Goal: Task Accomplishment & Management: Use online tool/utility

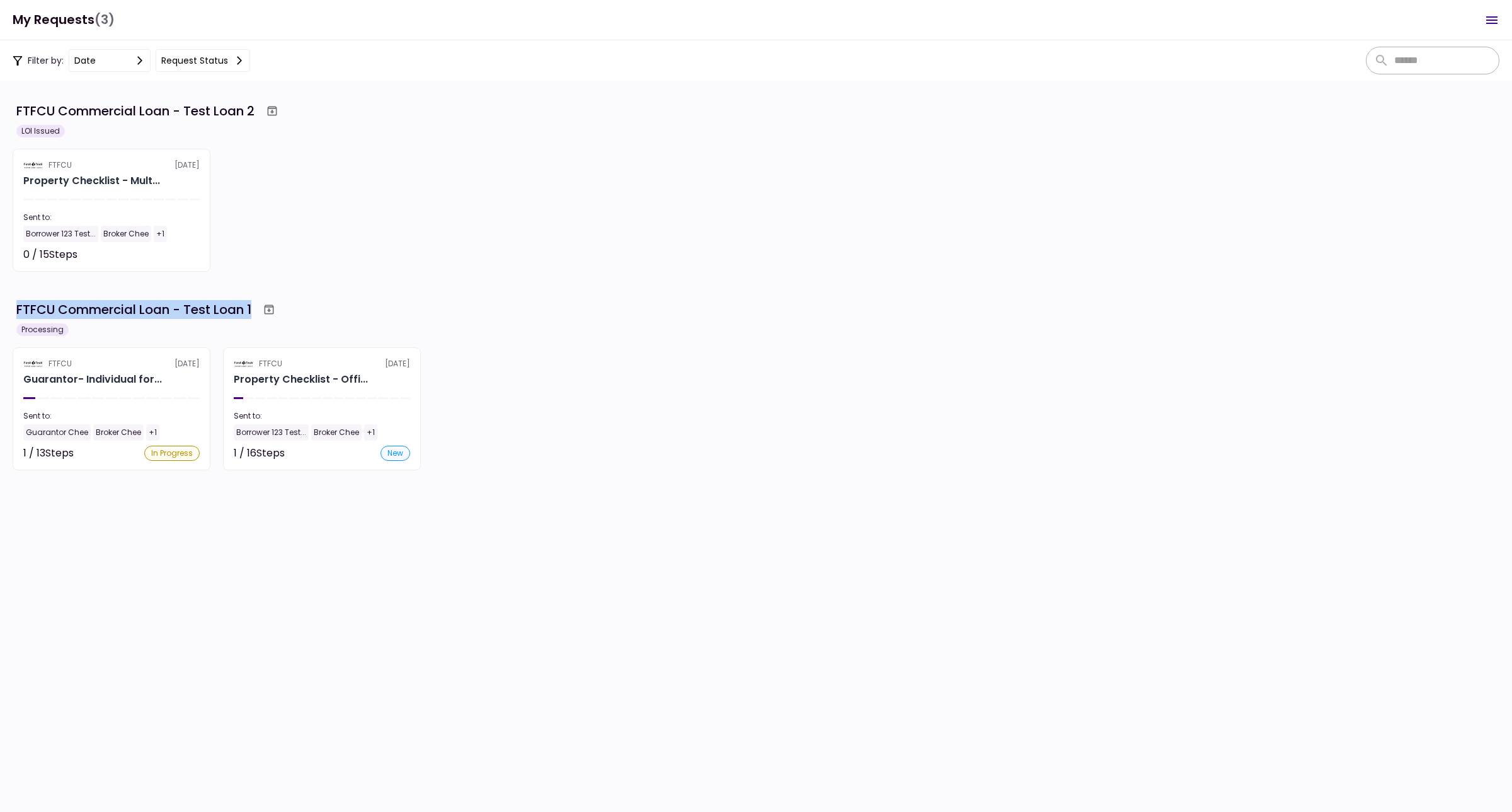
drag, startPoint x: 17, startPoint y: 312, endPoint x: 254, endPoint y: 326, distance: 237.4
click at [254, 326] on div "FTFCU Commercial Loan - Test Loan 1 Processing" at bounding box center [756, 317] width 1487 height 38
click at [373, 276] on section "FTFCU Commercial Loan - Test Loan 2 LOI Issued FTFCU [DATE] Property Checklist …" at bounding box center [756, 446] width 1512 height 731
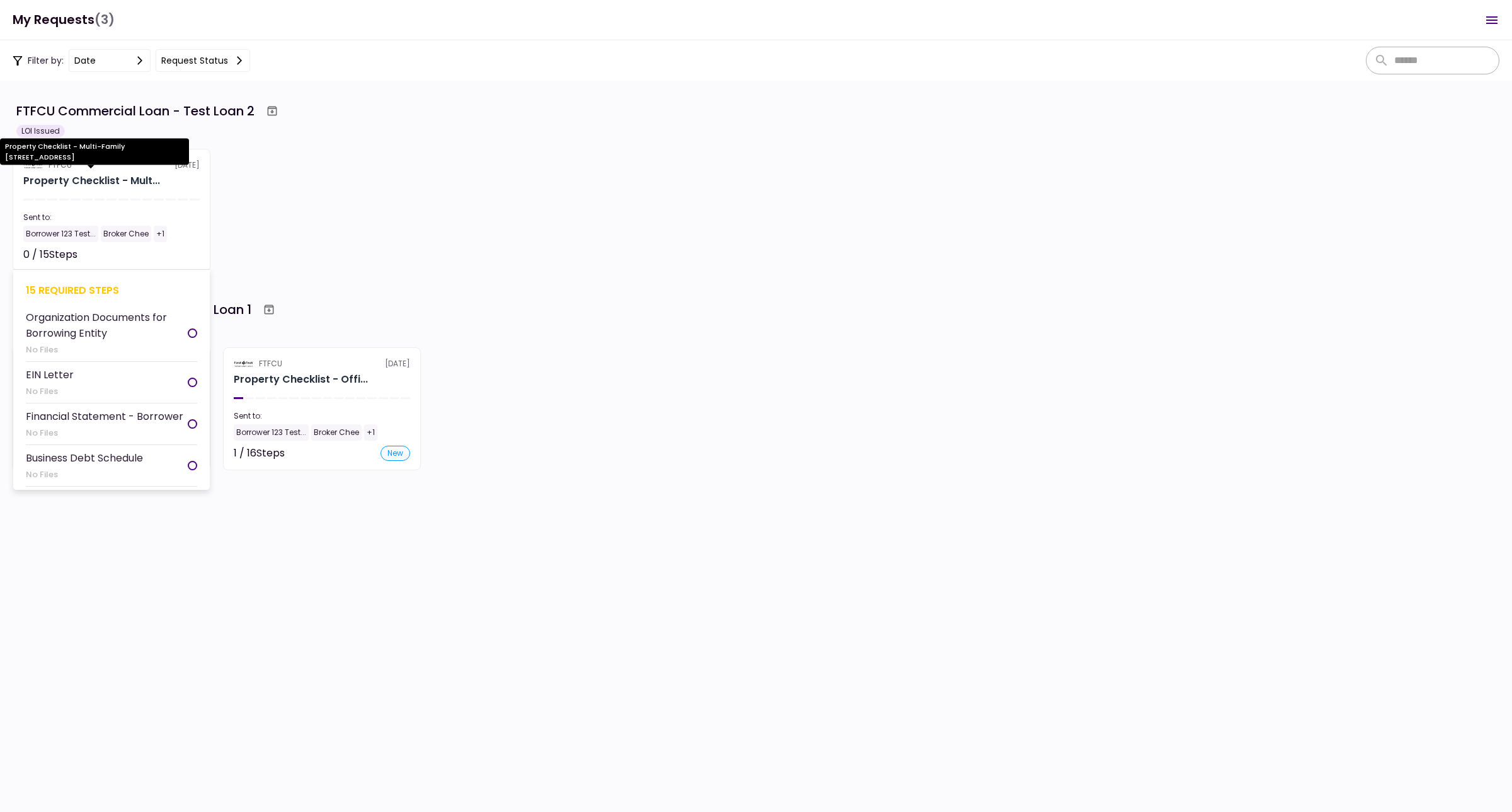
click at [82, 182] on div "Property Checklist - Mult..." at bounding box center [92, 181] width 137 height 15
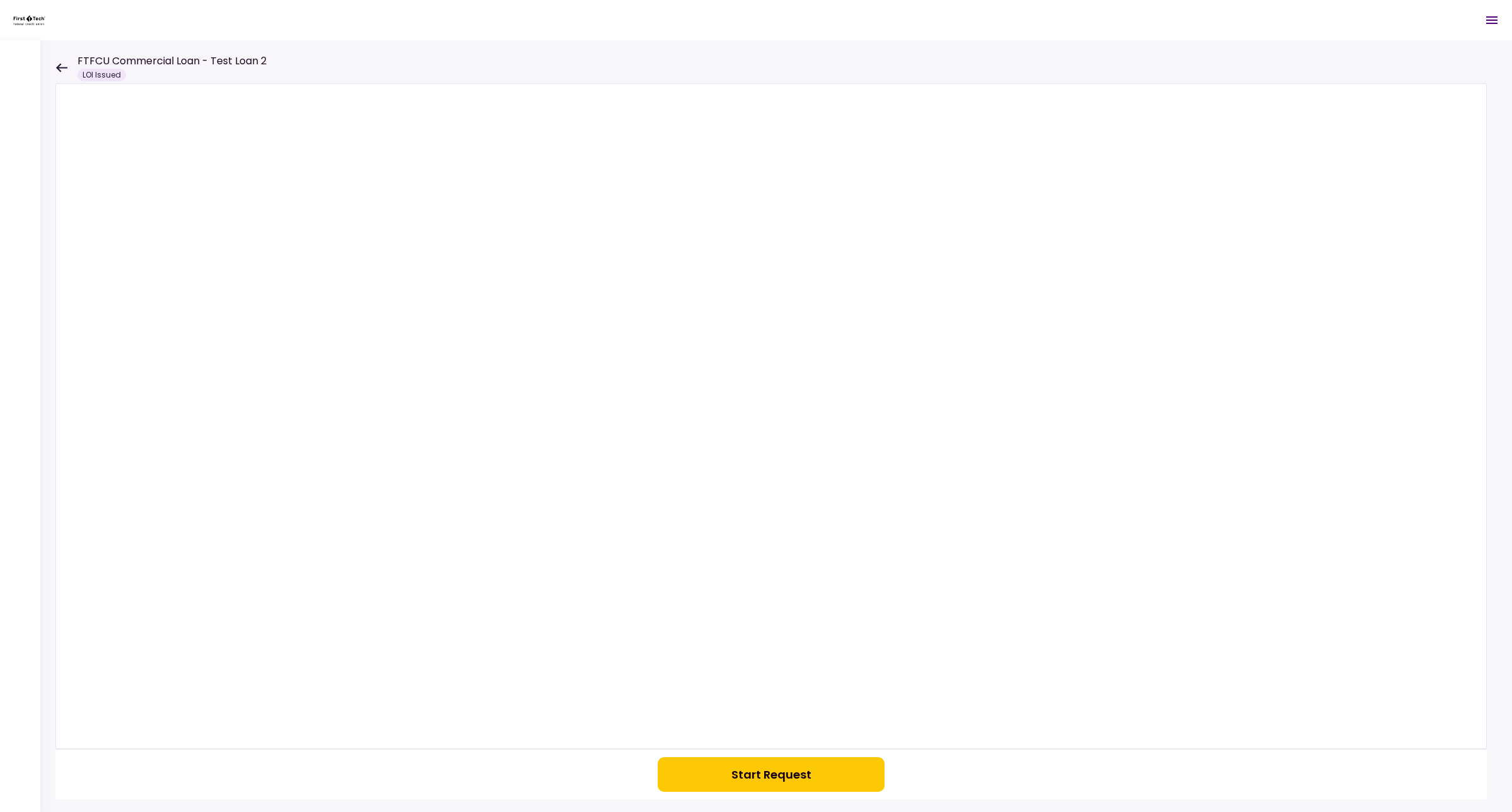
click at [762, 777] on button "Start Request" at bounding box center [771, 774] width 227 height 35
